Goal: Task Accomplishment & Management: Manage account settings

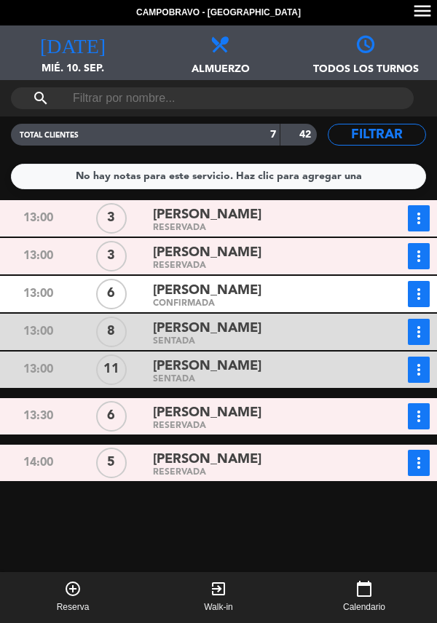
click at [266, 298] on div "[PERSON_NAME]" at bounding box center [258, 291] width 210 height 20
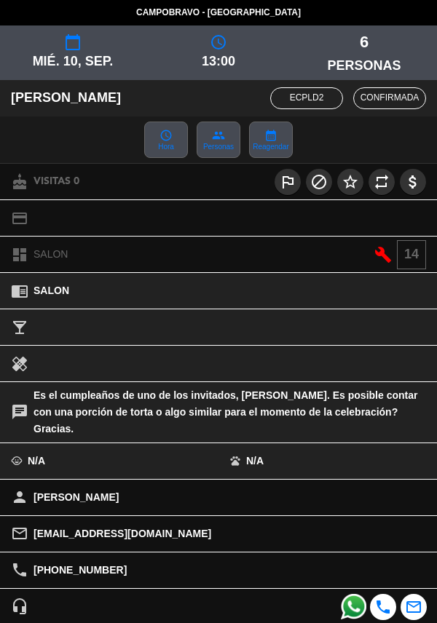
scroll to position [199, 0]
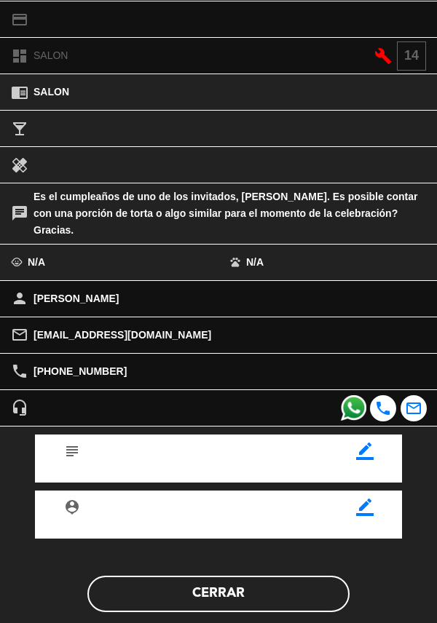
click at [254, 579] on button "Cerrar" at bounding box center [218, 594] width 262 height 36
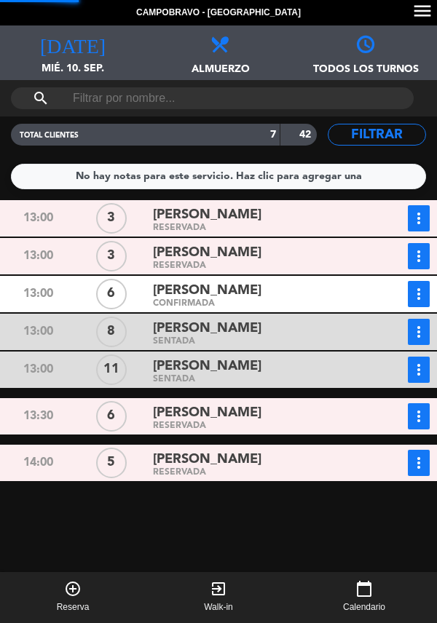
click at [426, 300] on icon "more_vert" at bounding box center [418, 293] width 17 height 17
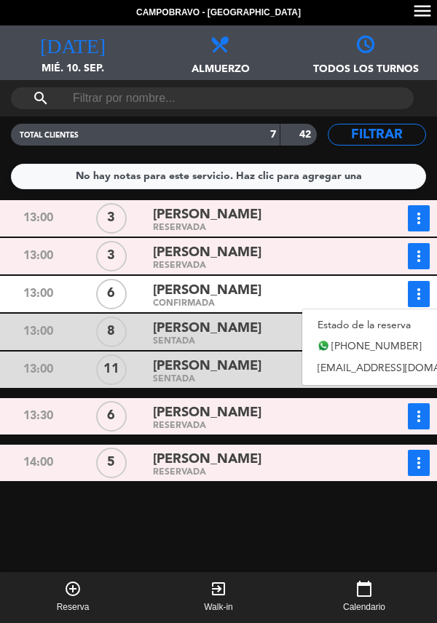
click at [350, 328] on link "Estado de la reserva" at bounding box center [403, 325] width 203 height 22
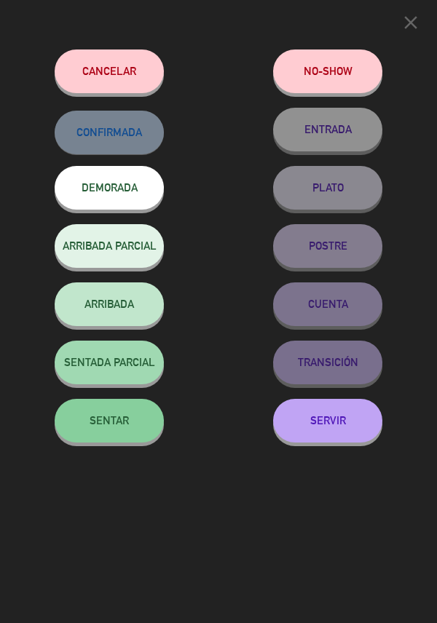
click at [122, 427] on span "SENTAR" at bounding box center [109, 420] width 39 height 12
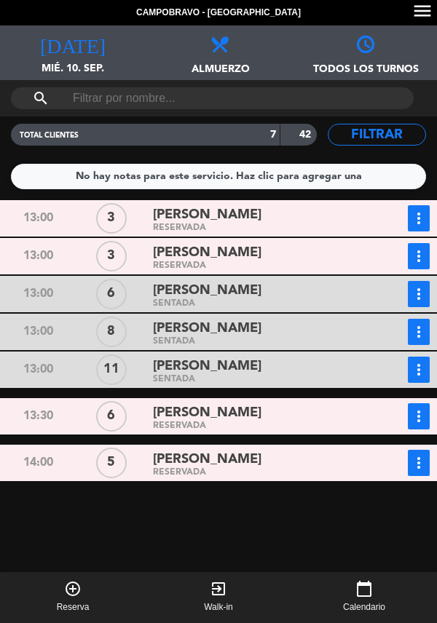
click at [231, 292] on div "[PERSON_NAME]" at bounding box center [258, 291] width 210 height 20
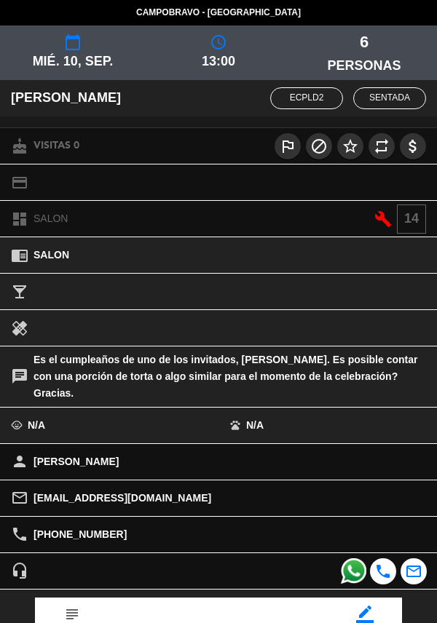
scroll to position [163, 0]
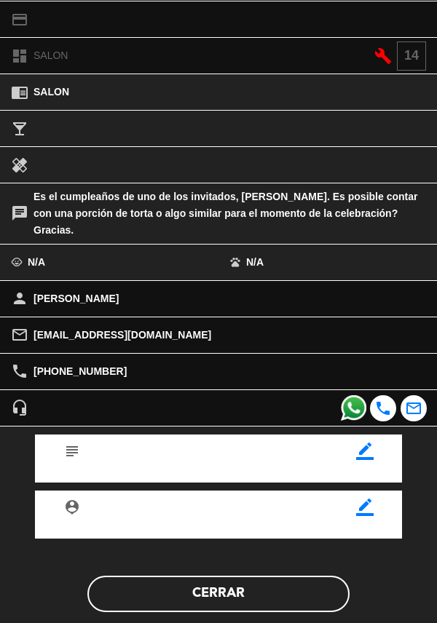
click at [217, 584] on button "Cerrar" at bounding box center [218, 594] width 262 height 36
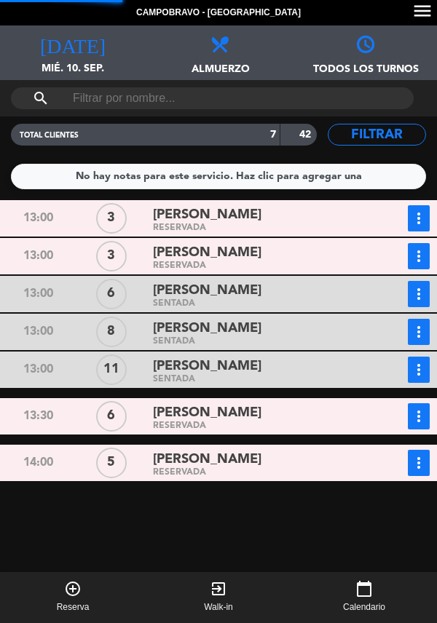
click at [238, 337] on span "[PERSON_NAME]" at bounding box center [207, 328] width 108 height 21
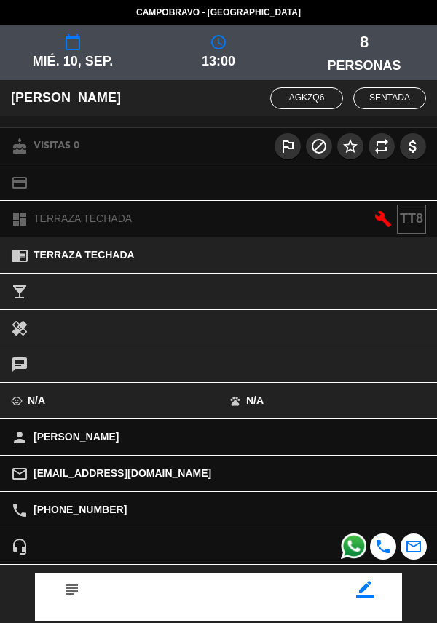
scroll to position [155, 0]
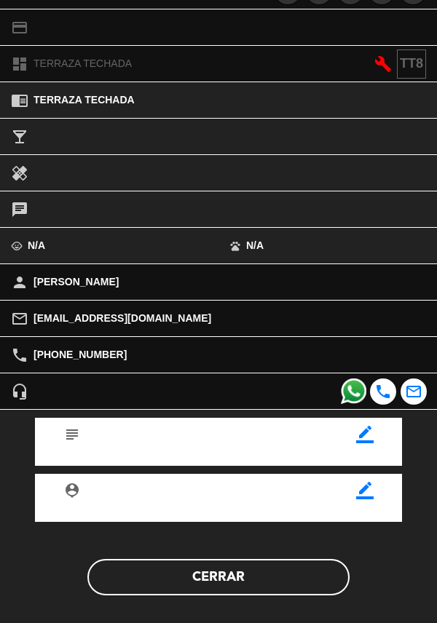
click at [218, 572] on button "Cerrar" at bounding box center [218, 577] width 262 height 36
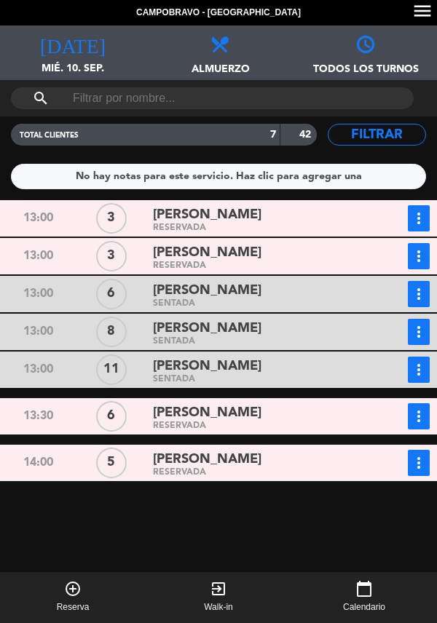
click at [252, 366] on div "[PERSON_NAME]" at bounding box center [258, 367] width 210 height 20
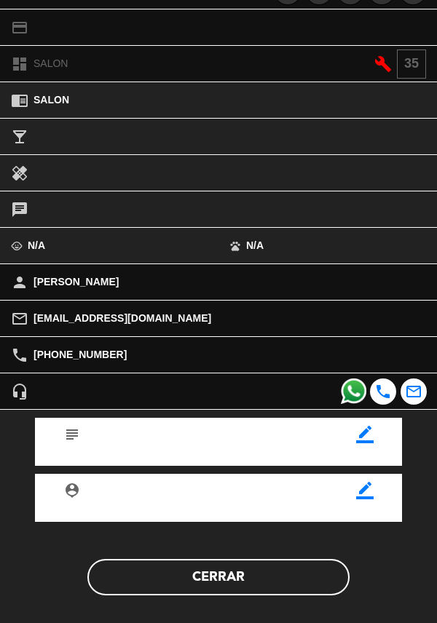
click at [218, 582] on button "Cerrar" at bounding box center [218, 577] width 262 height 36
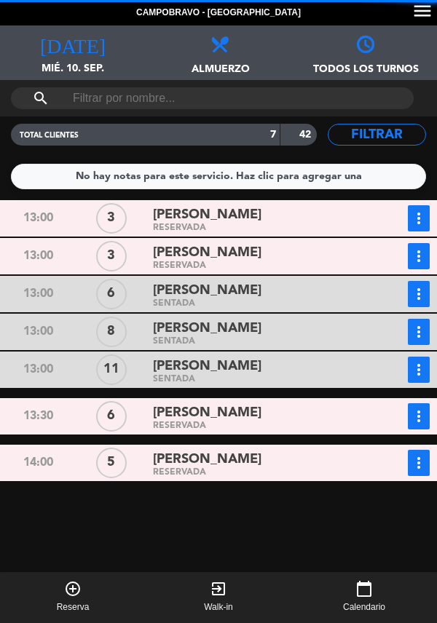
click at [275, 215] on div "[PERSON_NAME]" at bounding box center [258, 215] width 210 height 20
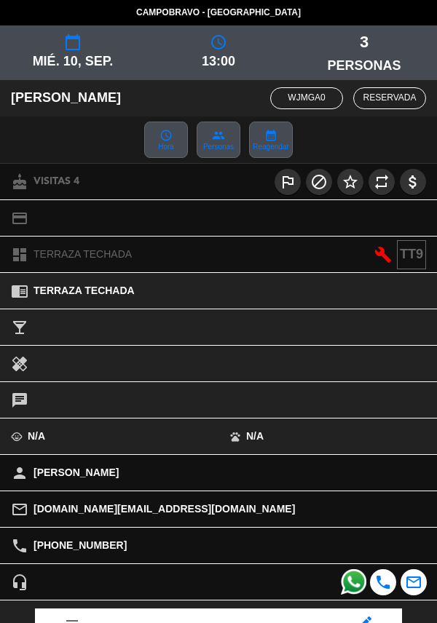
scroll to position [191, 0]
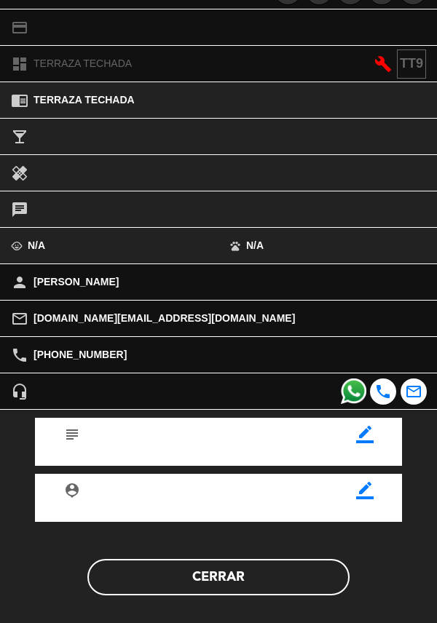
click at [225, 584] on button "Cerrar" at bounding box center [218, 577] width 262 height 36
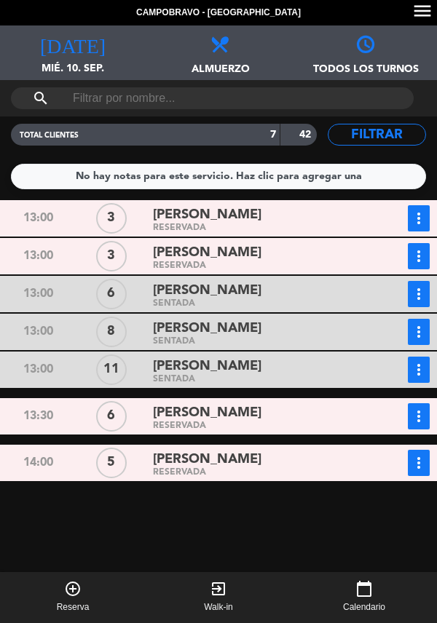
click at [269, 219] on div "[PERSON_NAME]" at bounding box center [258, 215] width 210 height 20
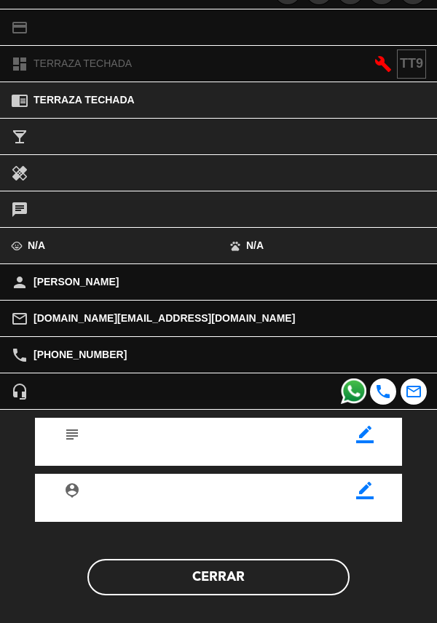
click at [223, 577] on button "Cerrar" at bounding box center [218, 577] width 262 height 36
click at [229, 578] on button "Cerrar" at bounding box center [218, 577] width 262 height 36
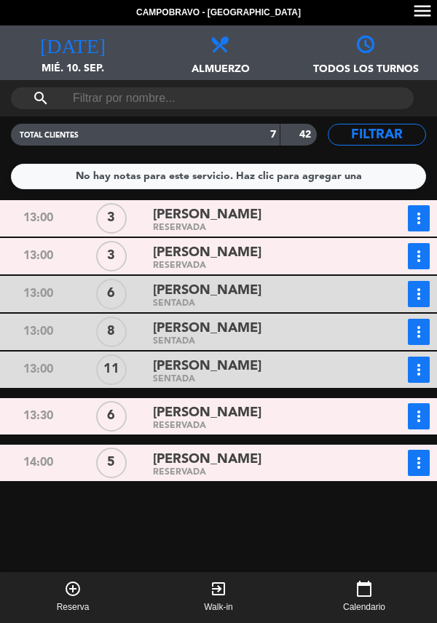
click at [415, 255] on icon "more_vert" at bounding box center [418, 256] width 17 height 17
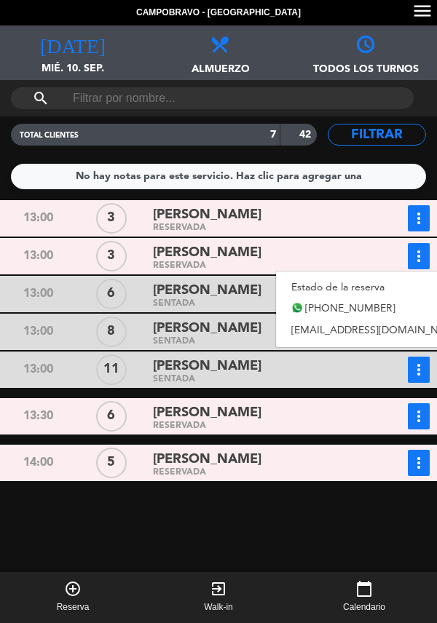
click at [314, 296] on link "Estado de la reserva" at bounding box center [377, 288] width 203 height 22
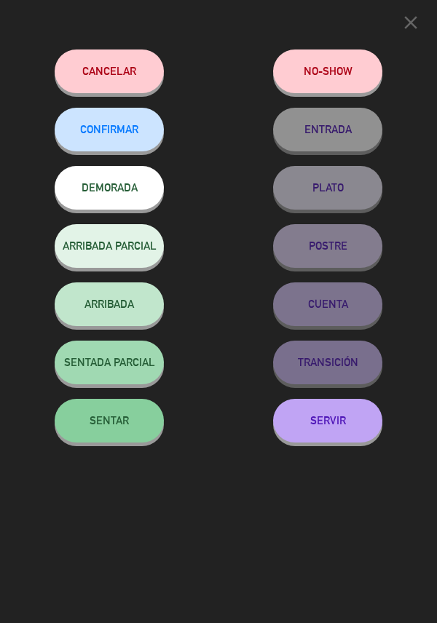
click at [98, 411] on button "SENTAR" at bounding box center [109, 421] width 109 height 44
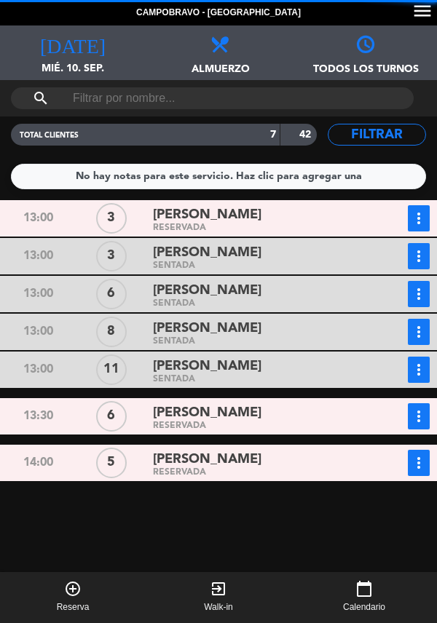
scroll to position [21, 0]
click at [254, 376] on div "SENTADA" at bounding box center [258, 379] width 210 height 7
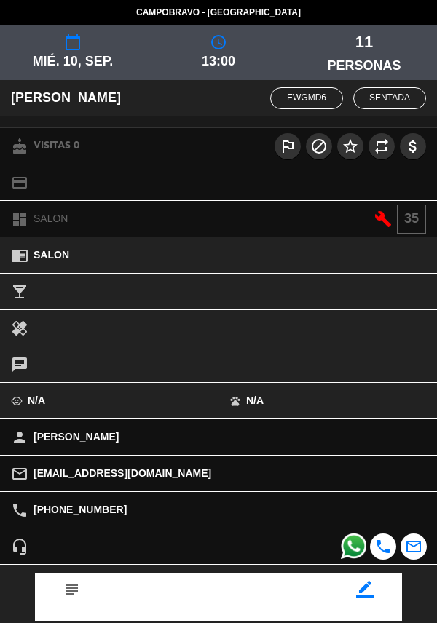
scroll to position [155, 0]
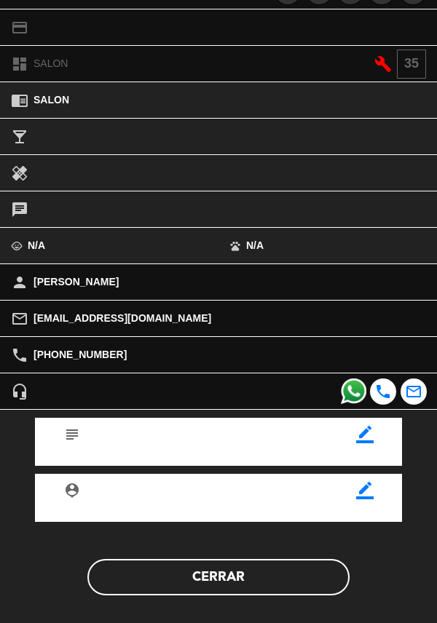
click at [223, 588] on button "Cerrar" at bounding box center [218, 577] width 262 height 36
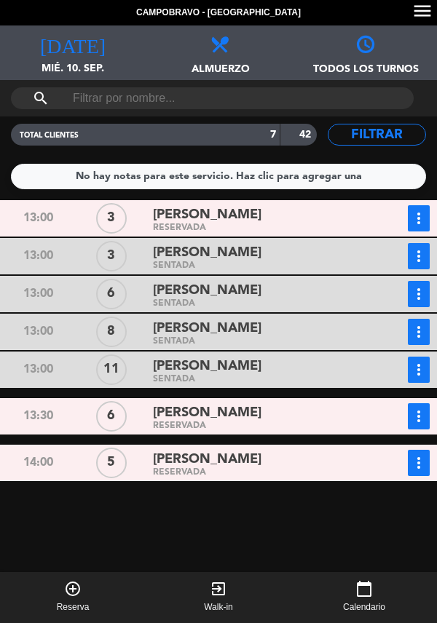
scroll to position [21, 0]
click at [223, 225] on div "RESERVADA" at bounding box center [258, 228] width 210 height 7
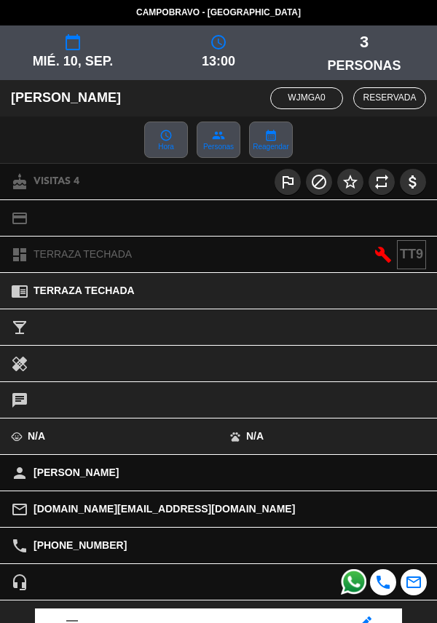
scroll to position [191, 0]
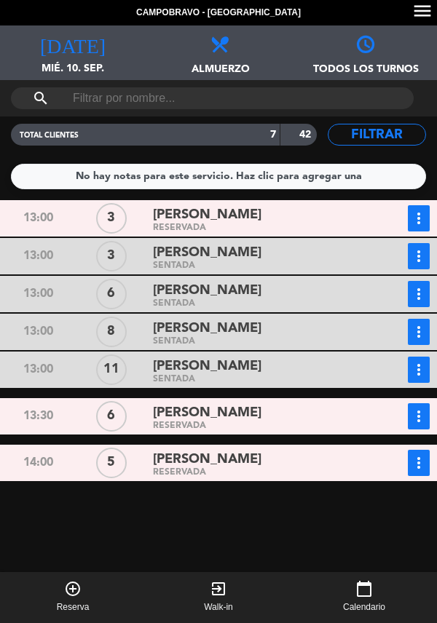
click at [425, 221] on icon "more_vert" at bounding box center [418, 218] width 17 height 17
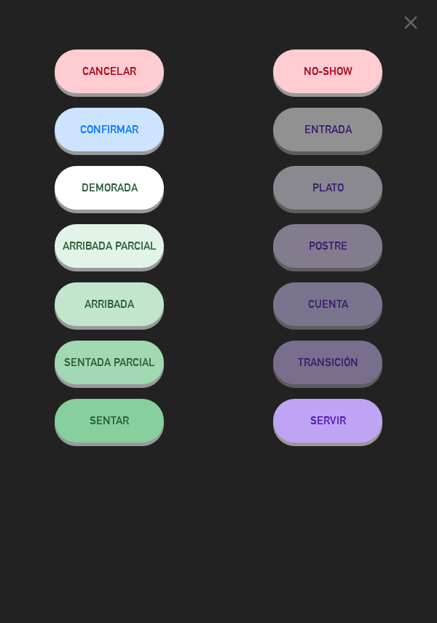
click at [121, 436] on button "SENTAR" at bounding box center [109, 421] width 109 height 44
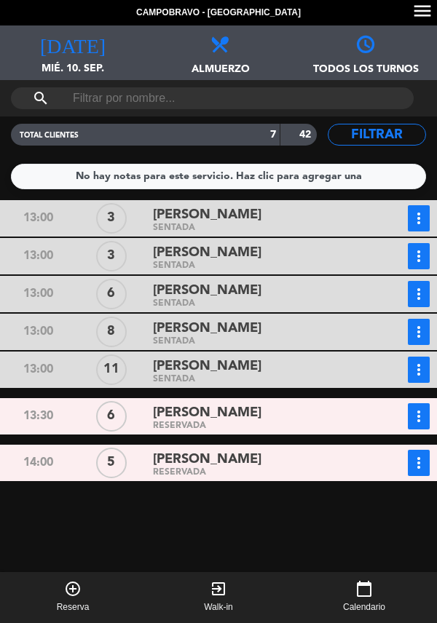
scroll to position [46, 0]
click at [277, 450] on div "[PERSON_NAME]" at bounding box center [258, 460] width 210 height 20
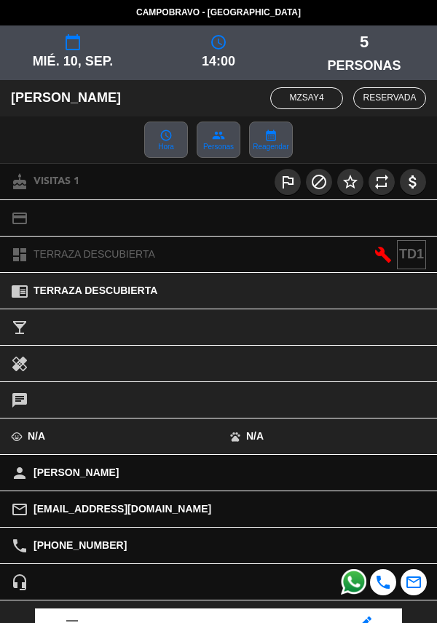
scroll to position [191, 0]
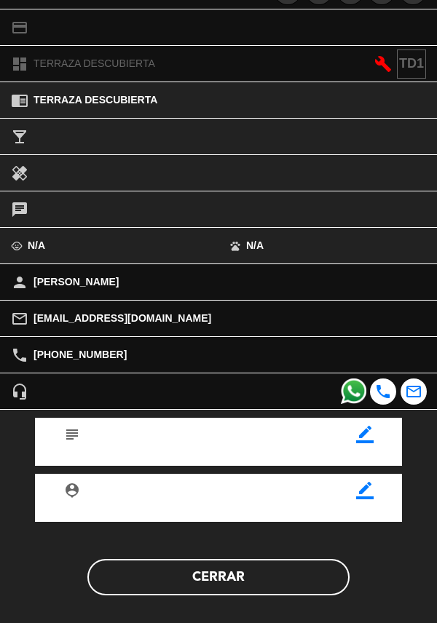
click at [219, 582] on button "Cerrar" at bounding box center [218, 577] width 262 height 36
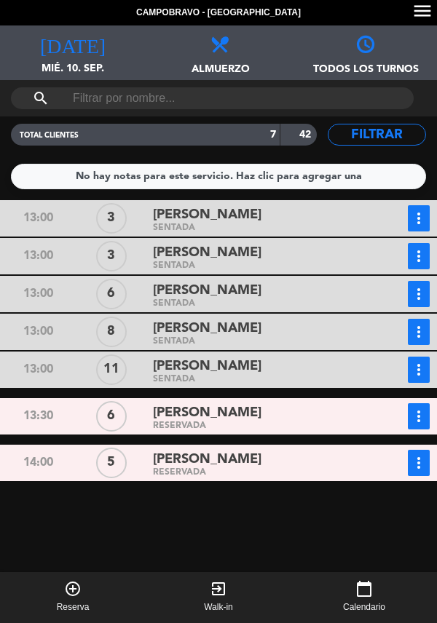
click at [290, 243] on div "[PERSON_NAME]" at bounding box center [258, 253] width 210 height 20
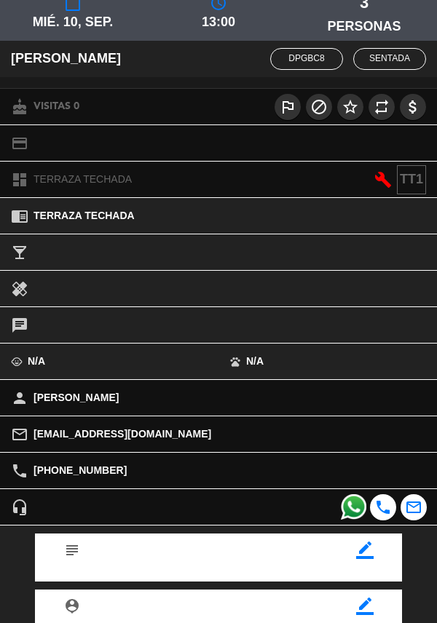
scroll to position [155, 0]
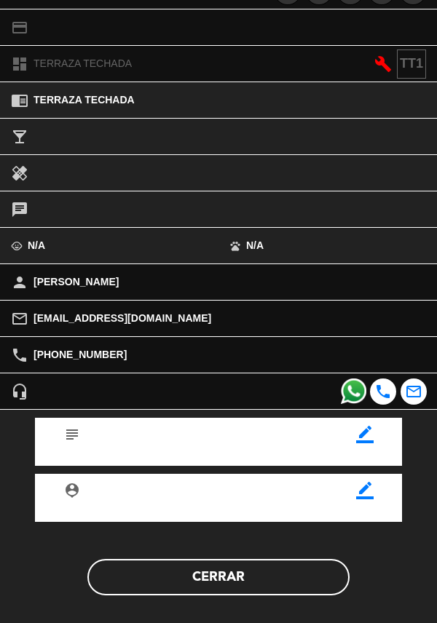
click at [252, 584] on button "Cerrar" at bounding box center [218, 577] width 262 height 36
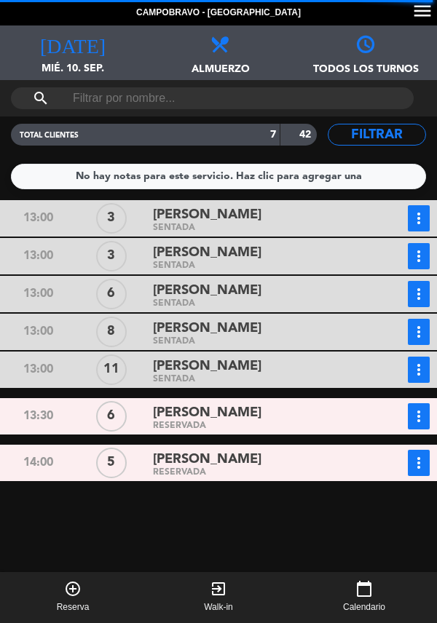
scroll to position [0, 0]
